Goal: Task Accomplishment & Management: Manage account settings

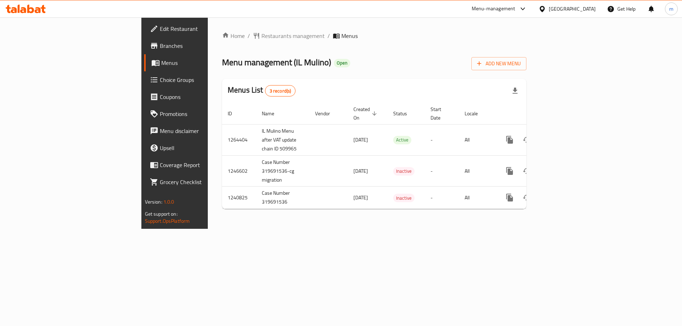
click at [160, 80] on span "Choice Groups" at bounding box center [205, 80] width 90 height 9
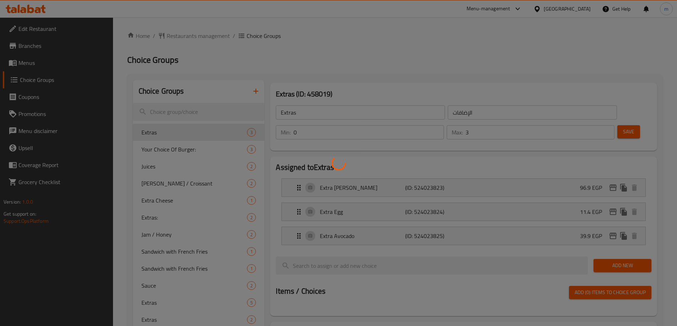
click at [164, 132] on div at bounding box center [338, 163] width 677 height 326
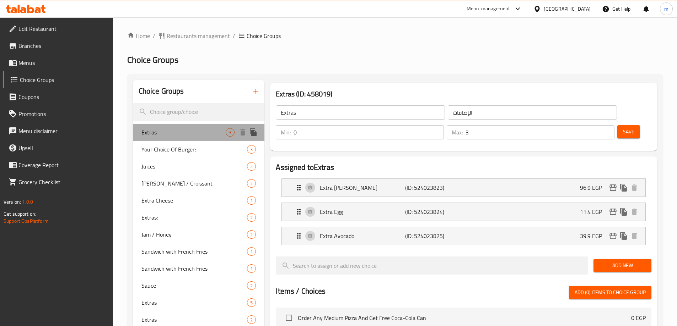
click at [164, 132] on span "Extras" at bounding box center [183, 132] width 85 height 9
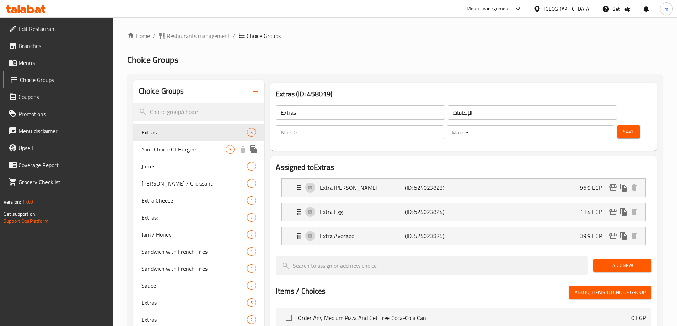
click at [167, 153] on span "Your Choice Of Burger:" at bounding box center [183, 149] width 85 height 9
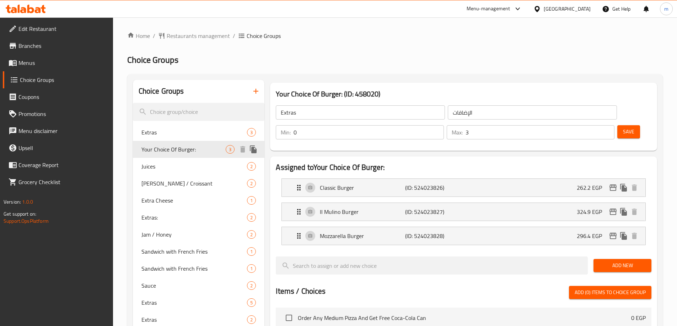
type input "Your Choice Of Burger:"
type input "إختيارك من البرجر:"
type input "1"
click at [201, 33] on span "Restaurants management" at bounding box center [198, 36] width 63 height 9
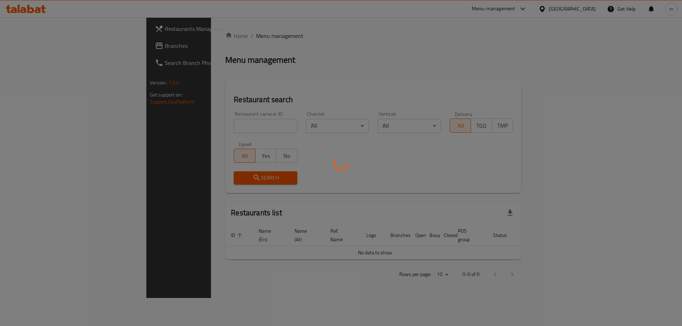
click at [49, 48] on div at bounding box center [341, 163] width 682 height 326
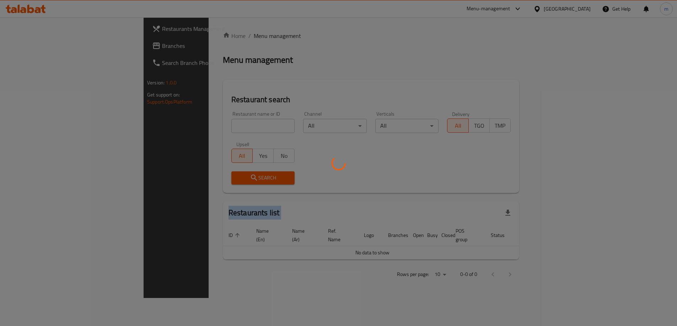
click at [49, 48] on div at bounding box center [338, 163] width 677 height 326
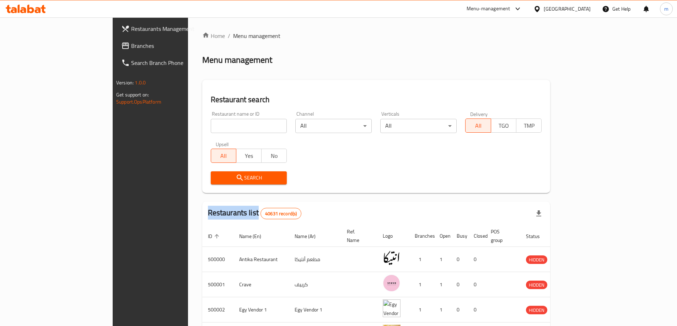
click at [131, 48] on span "Branches" at bounding box center [175, 46] width 89 height 9
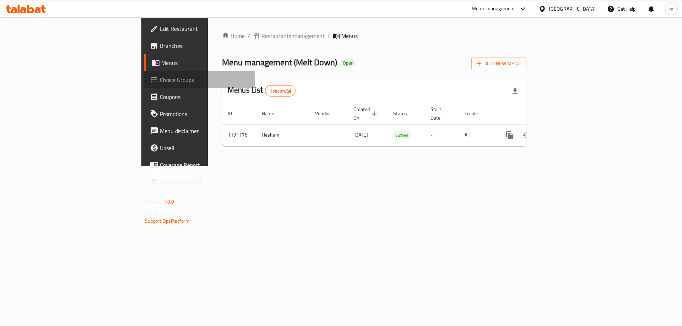
click at [160, 77] on span "Choice Groups" at bounding box center [205, 80] width 90 height 9
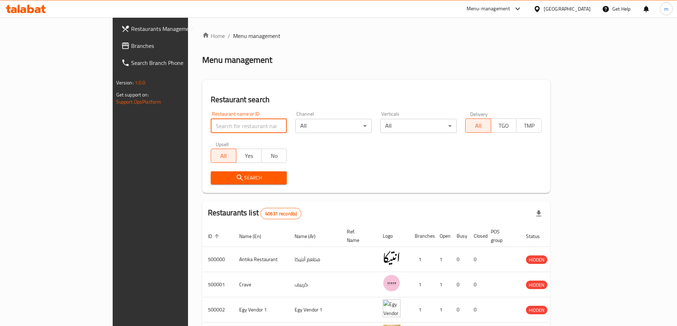
click at [211, 119] on input "search" at bounding box center [249, 126] width 76 height 14
paste input "712704"
type input "712704"
click at [131, 48] on span "Branches" at bounding box center [175, 46] width 89 height 9
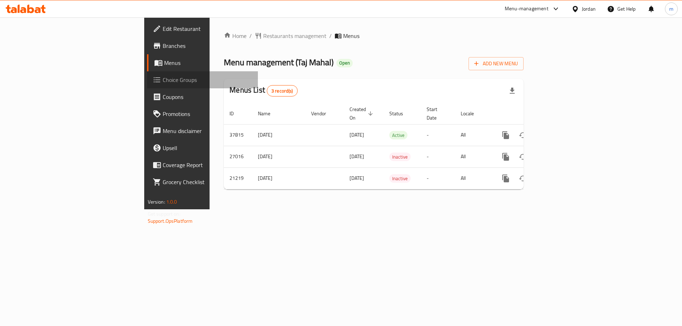
click at [163, 81] on span "Choice Groups" at bounding box center [208, 80] width 90 height 9
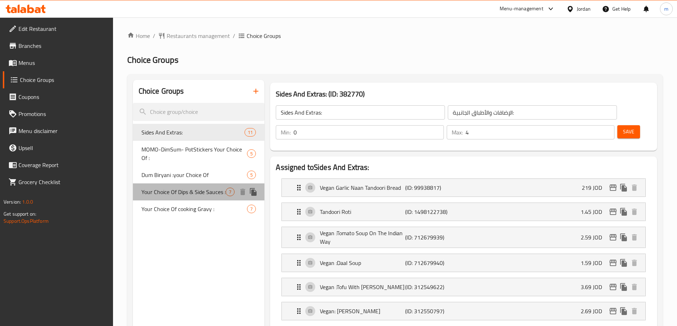
click at [165, 194] on span "Your Choice Of Dips & Side Sauces :" at bounding box center [183, 192] width 85 height 9
type input "Your Choice Of Dips & Side Sauces :"
type input "اختيارك من الصوصات الجانبية والديب :"
type input "6"
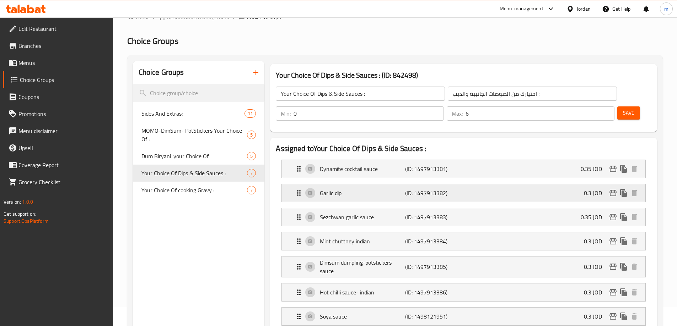
scroll to position [36, 0]
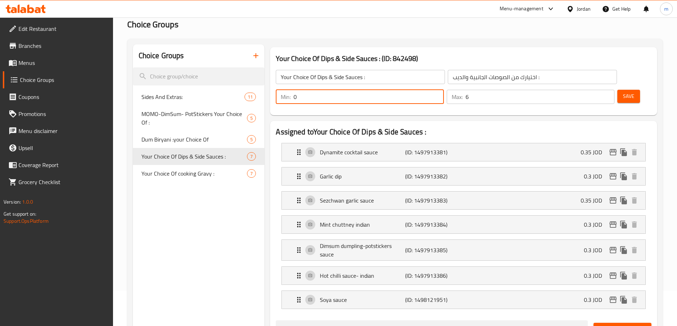
click at [443, 90] on div "Min: 0 ​" at bounding box center [360, 97] width 168 height 14
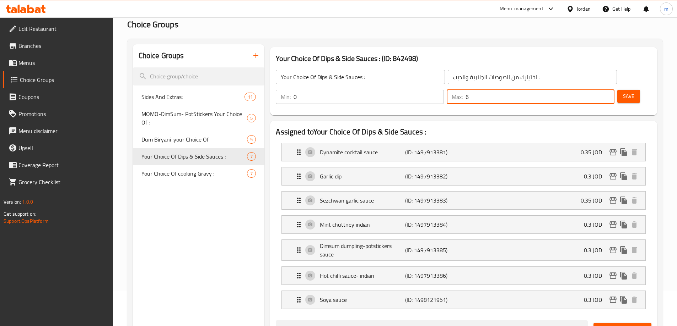
click at [586, 90] on input "6" at bounding box center [539, 97] width 149 height 14
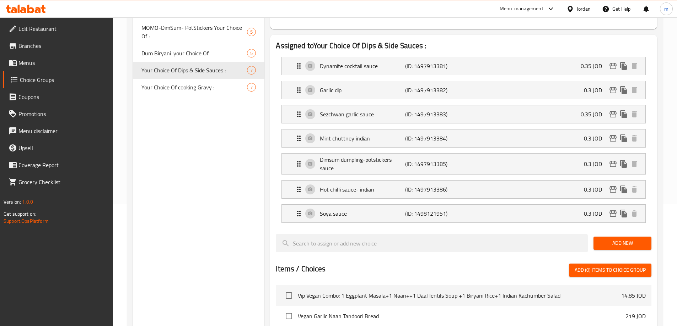
scroll to position [0, 0]
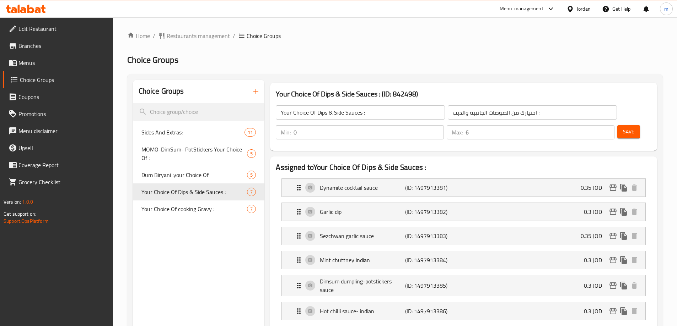
click at [396, 32] on ol "Home / Restaurants management / Choice Groups" at bounding box center [394, 36] width 535 height 9
click at [176, 33] on span "Restaurants management" at bounding box center [198, 36] width 63 height 9
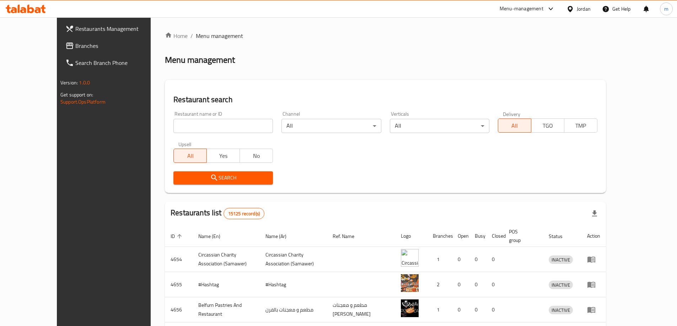
click at [75, 49] on span "Branches" at bounding box center [119, 46] width 89 height 9
